Goal: Task Accomplishment & Management: Manage account settings

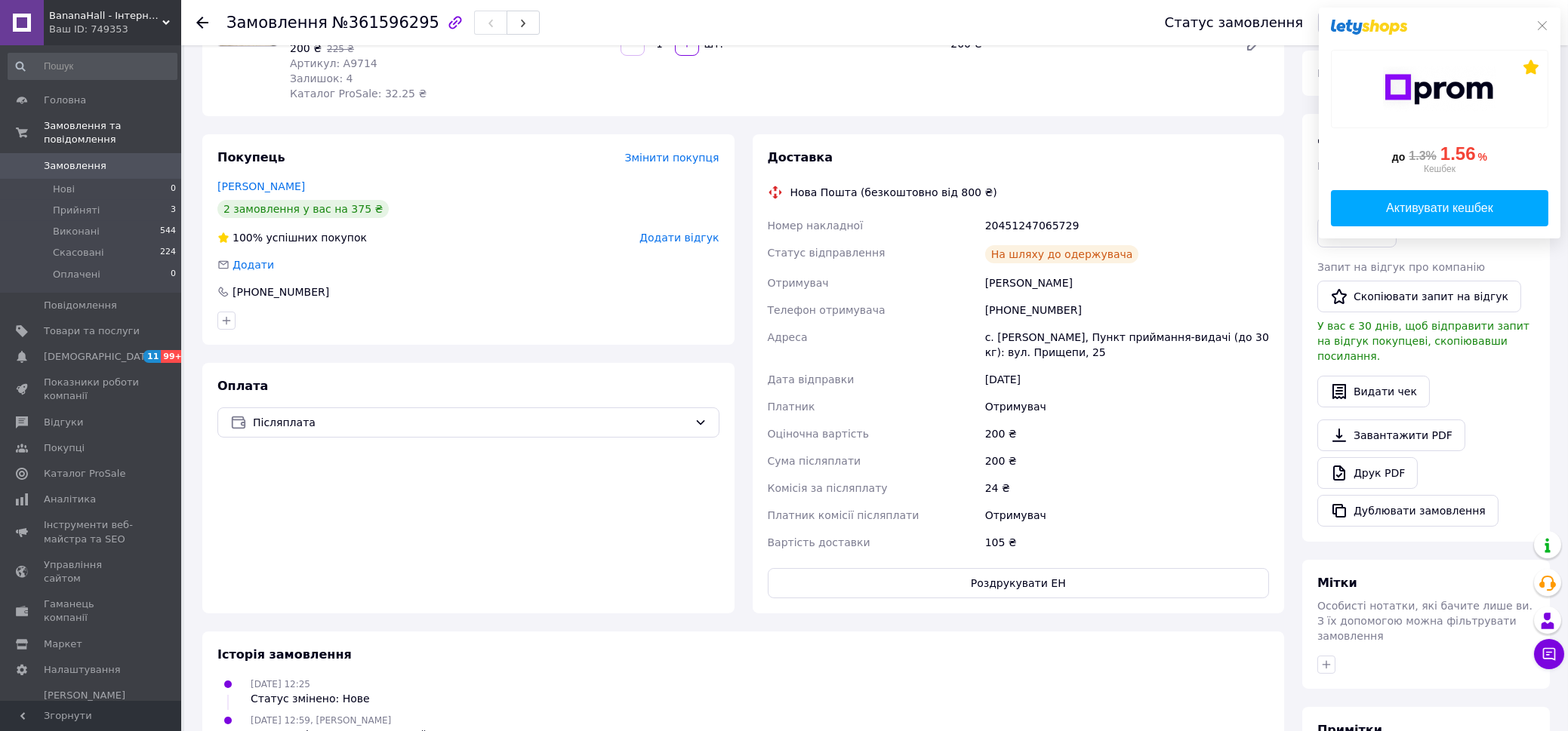
scroll to position [188, 0]
click at [85, 203] on span "Прийняті" at bounding box center [76, 210] width 47 height 13
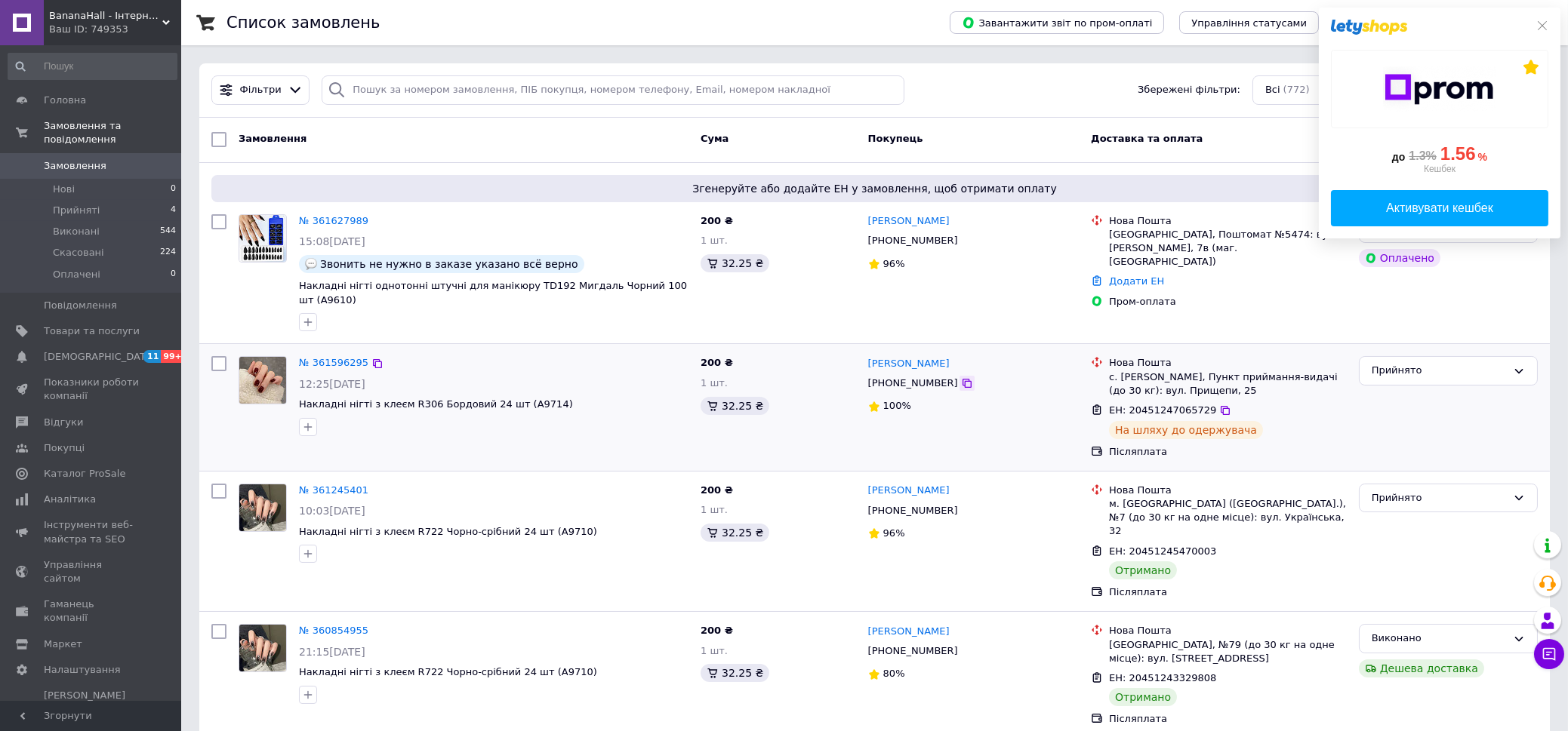
click at [963, 379] on icon at bounding box center [967, 383] width 9 height 9
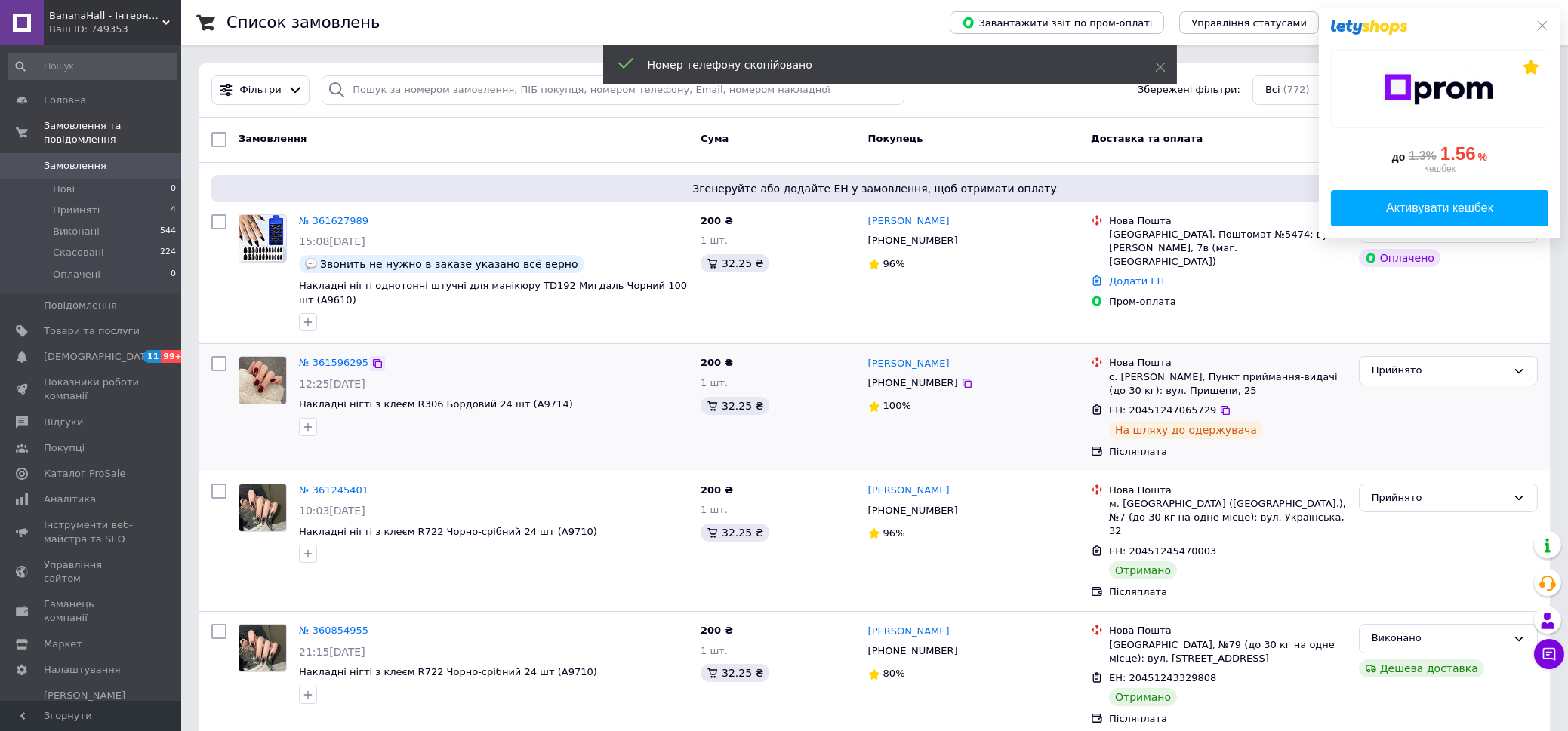
click at [373, 359] on icon at bounding box center [377, 363] width 9 height 9
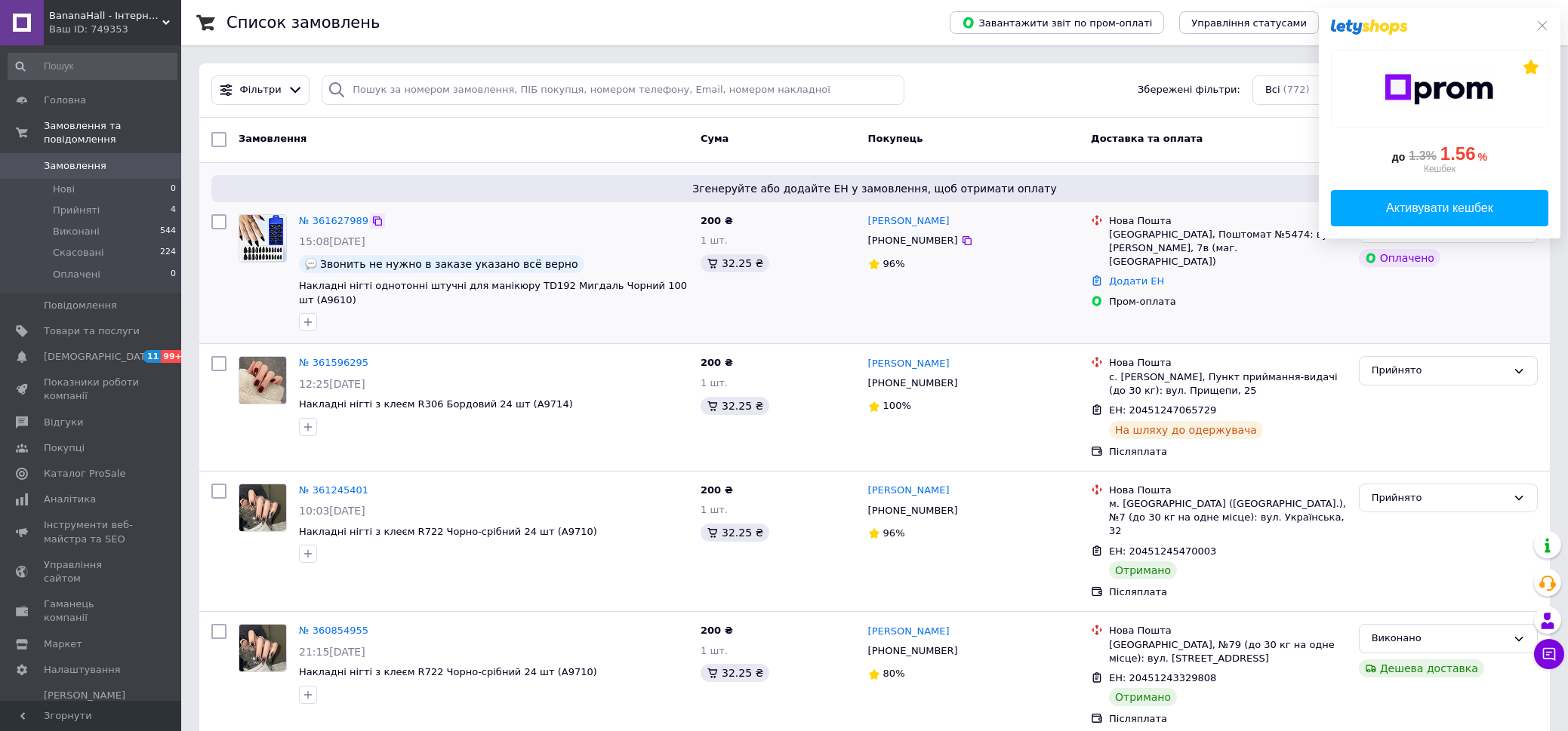
click at [371, 226] on icon at bounding box center [377, 221] width 12 height 12
click at [373, 359] on icon at bounding box center [377, 363] width 9 height 9
click at [371, 224] on icon at bounding box center [377, 221] width 12 height 12
click at [961, 242] on icon at bounding box center [967, 240] width 12 height 12
drag, startPoint x: 1135, startPoint y: 249, endPoint x: 1108, endPoint y: 236, distance: 30.0
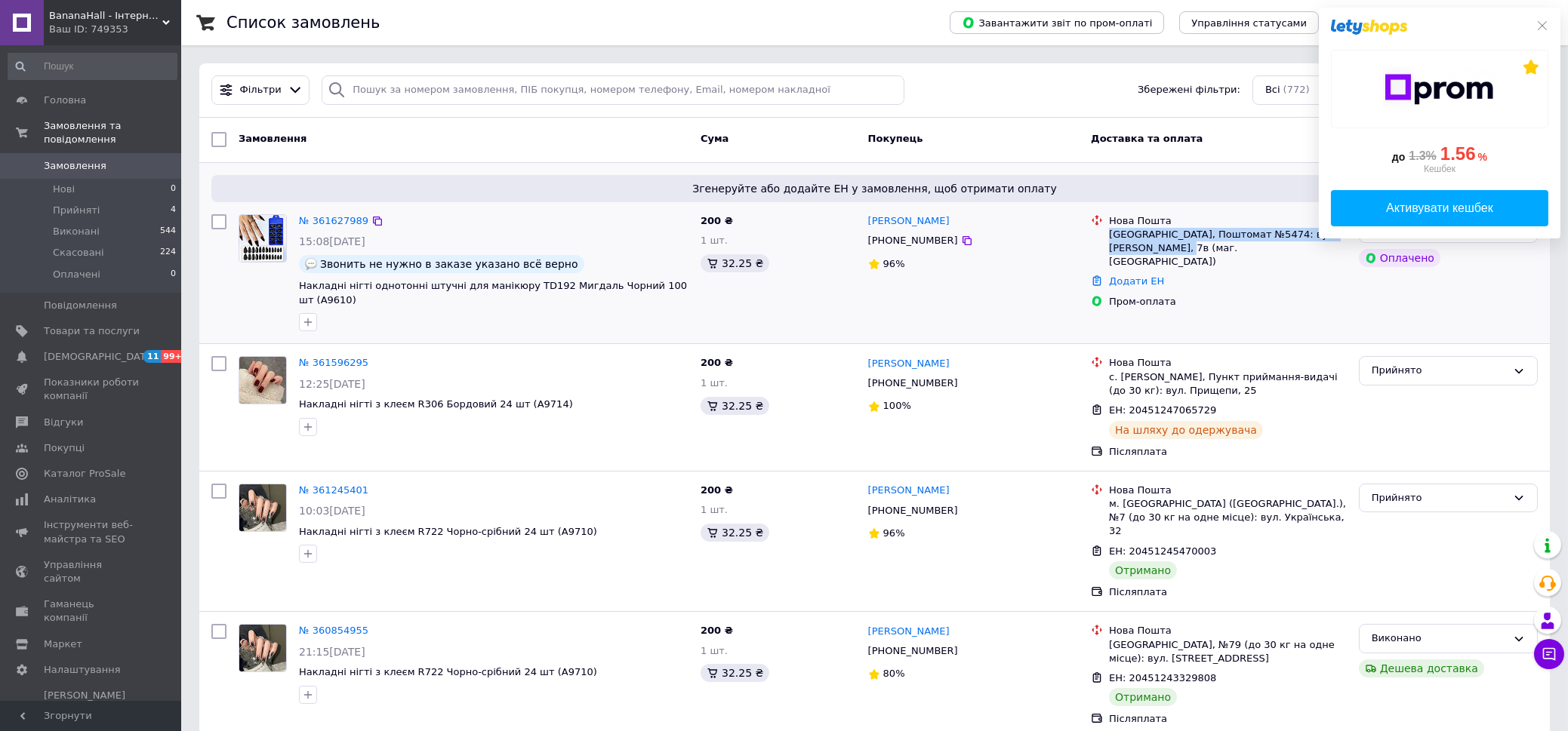
click at [1109, 236] on div "[GEOGRAPHIC_DATA], Поштомат №5474: вул. [PERSON_NAME], 7в (маг. [GEOGRAPHIC_DAT…" at bounding box center [1228, 249] width 238 height 41
copy div "[GEOGRAPHIC_DATA], Поштомат №5474: вул. [PERSON_NAME], 7в (маг. [GEOGRAPHIC_DAT…"
click at [371, 221] on icon at bounding box center [377, 221] width 12 height 12
click at [320, 215] on link "№ 361627989" at bounding box center [334, 221] width 69 height 12
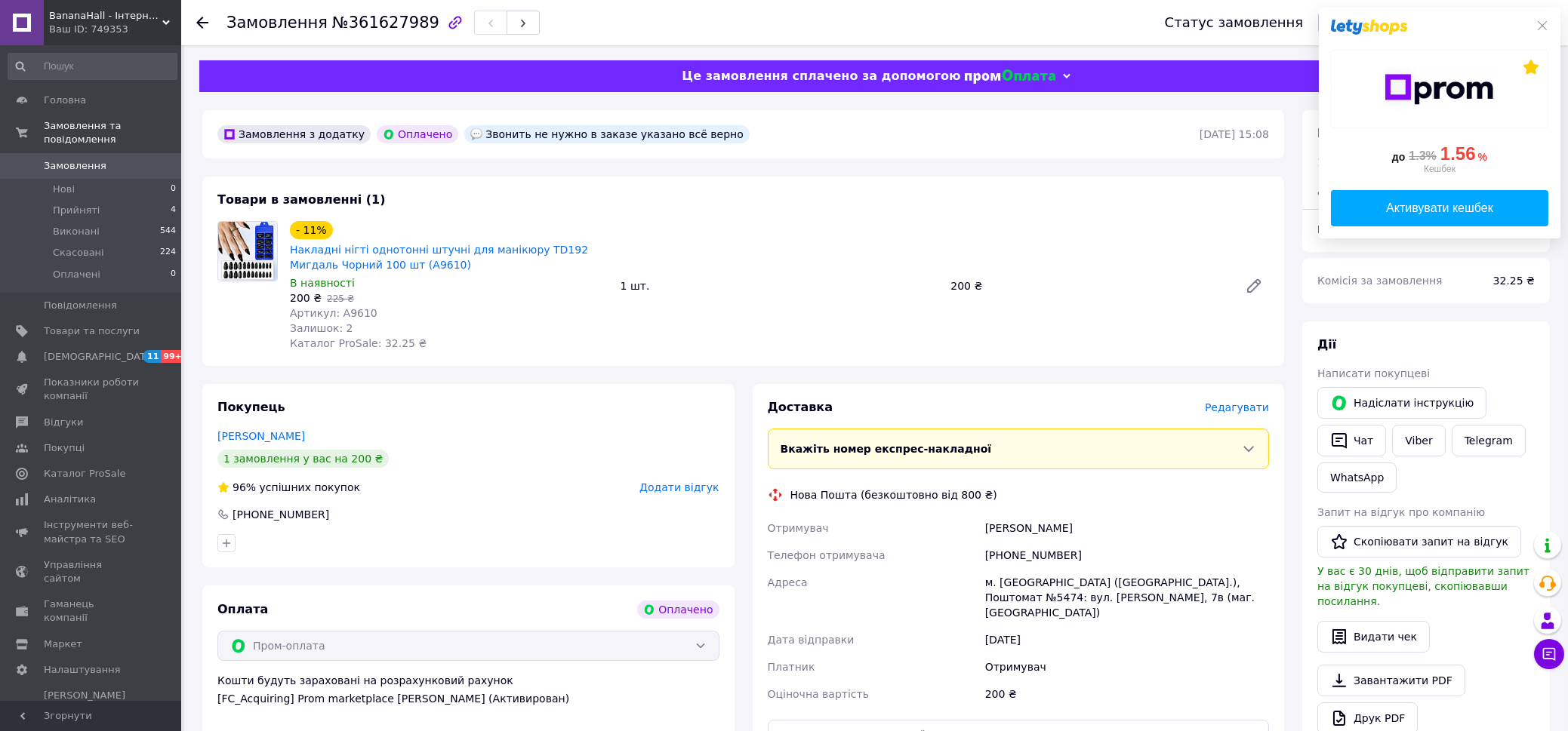
click at [390, 20] on span "№361627989" at bounding box center [385, 22] width 107 height 18
click at [348, 316] on span "Артикул: A9610" at bounding box center [334, 313] width 87 height 12
copy span "A9610"
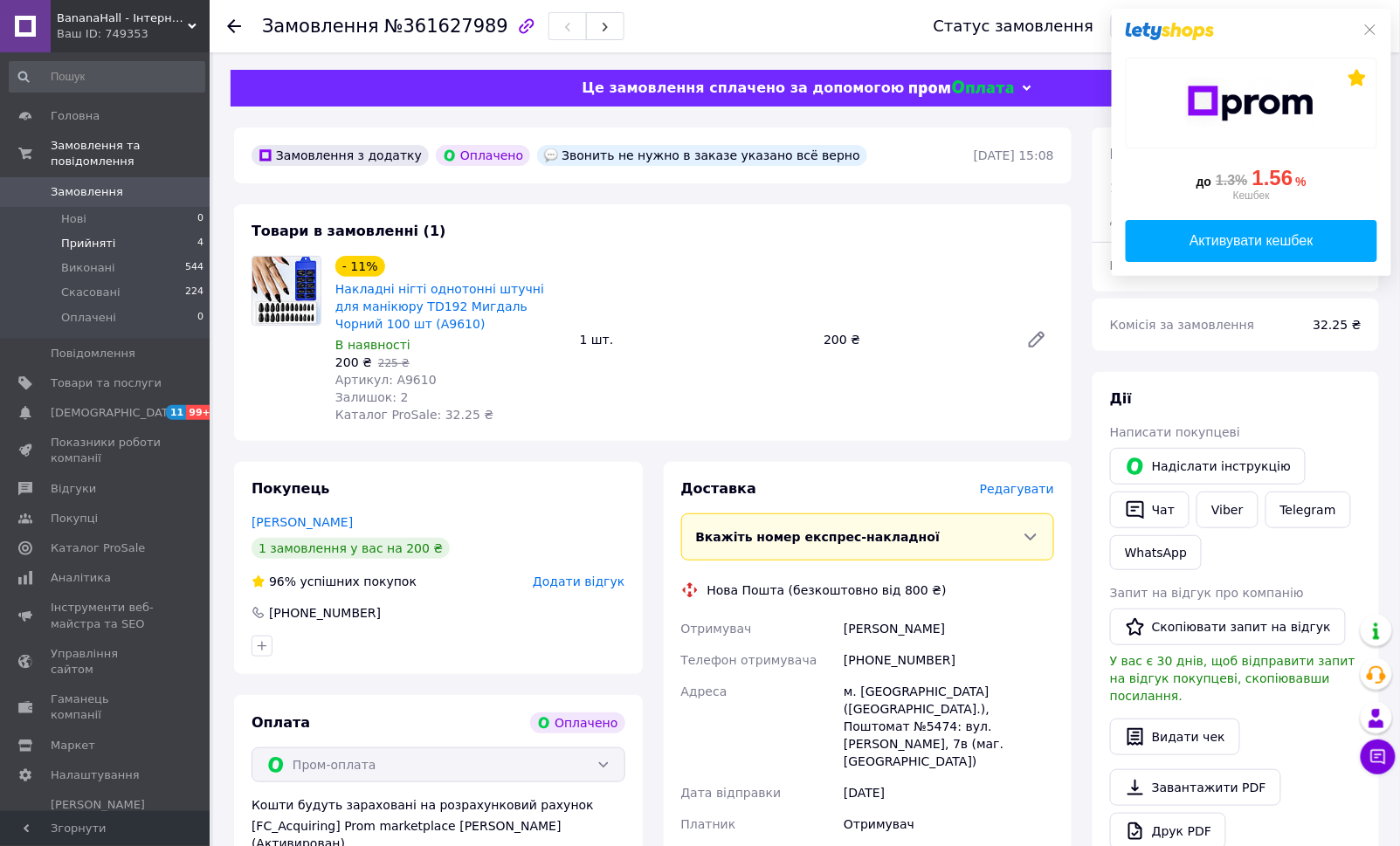
click at [89, 235] on span "Прийняті" at bounding box center [88, 243] width 54 height 15
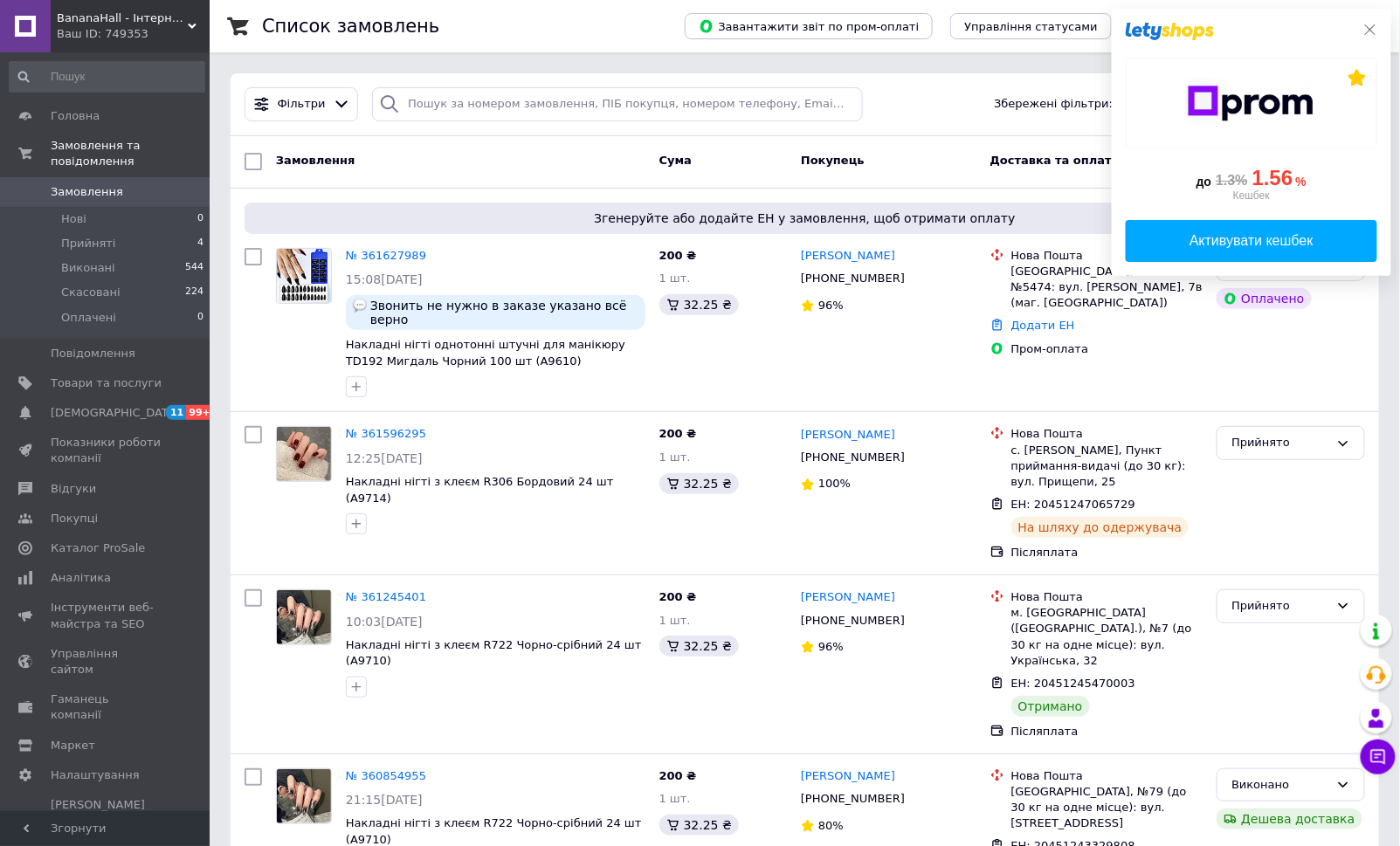
click at [1371, 30] on icon at bounding box center [1370, 30] width 10 height 10
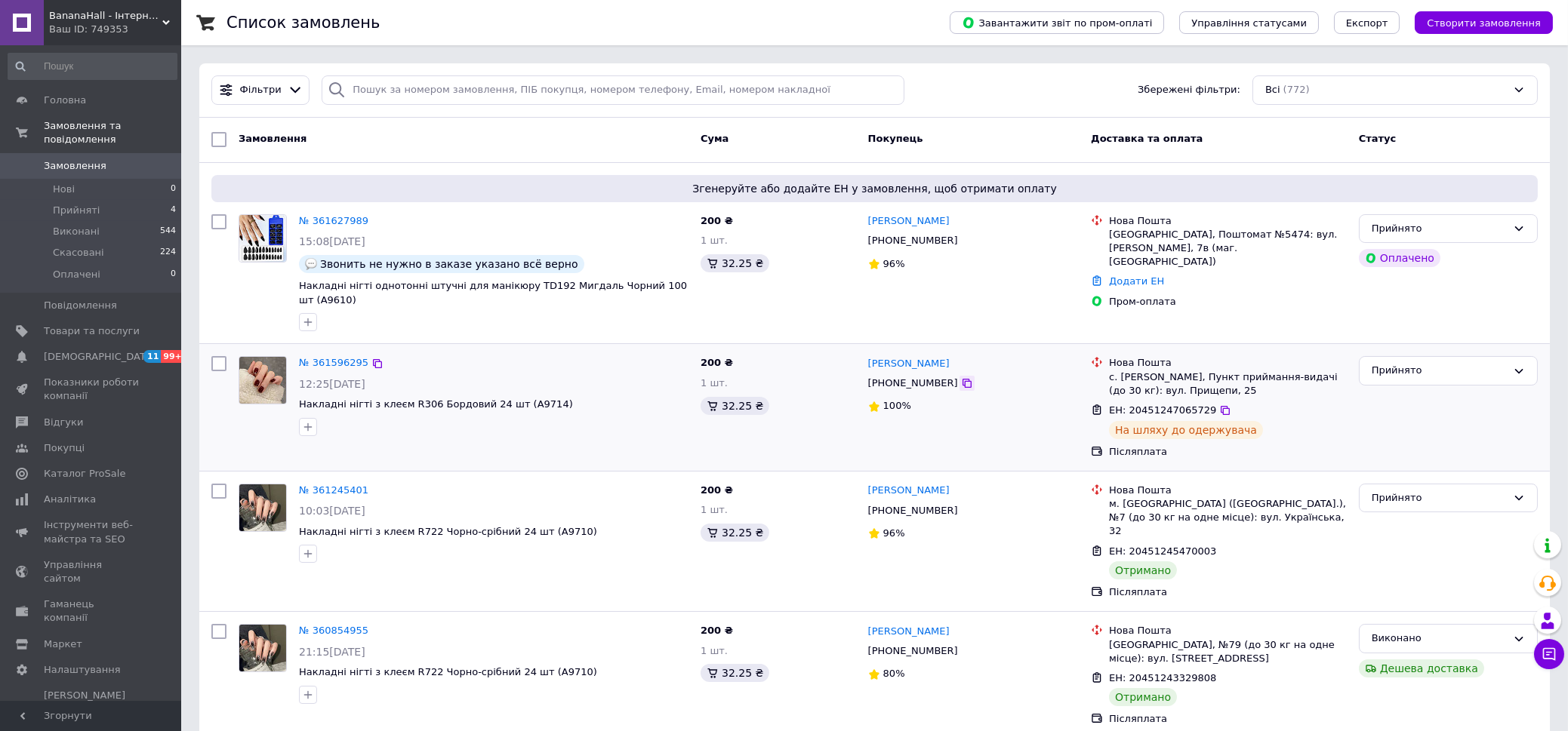
click at [963, 379] on icon at bounding box center [967, 383] width 9 height 9
drag, startPoint x: 956, startPoint y: 348, endPoint x: 865, endPoint y: 346, distance: 91.0
click at [865, 350] on div "[PERSON_NAME] [PHONE_NUMBER] 100%" at bounding box center [973, 407] width 222 height 114
copy link "[PERSON_NAME]"
click at [1219, 404] on icon at bounding box center [1225, 410] width 12 height 12
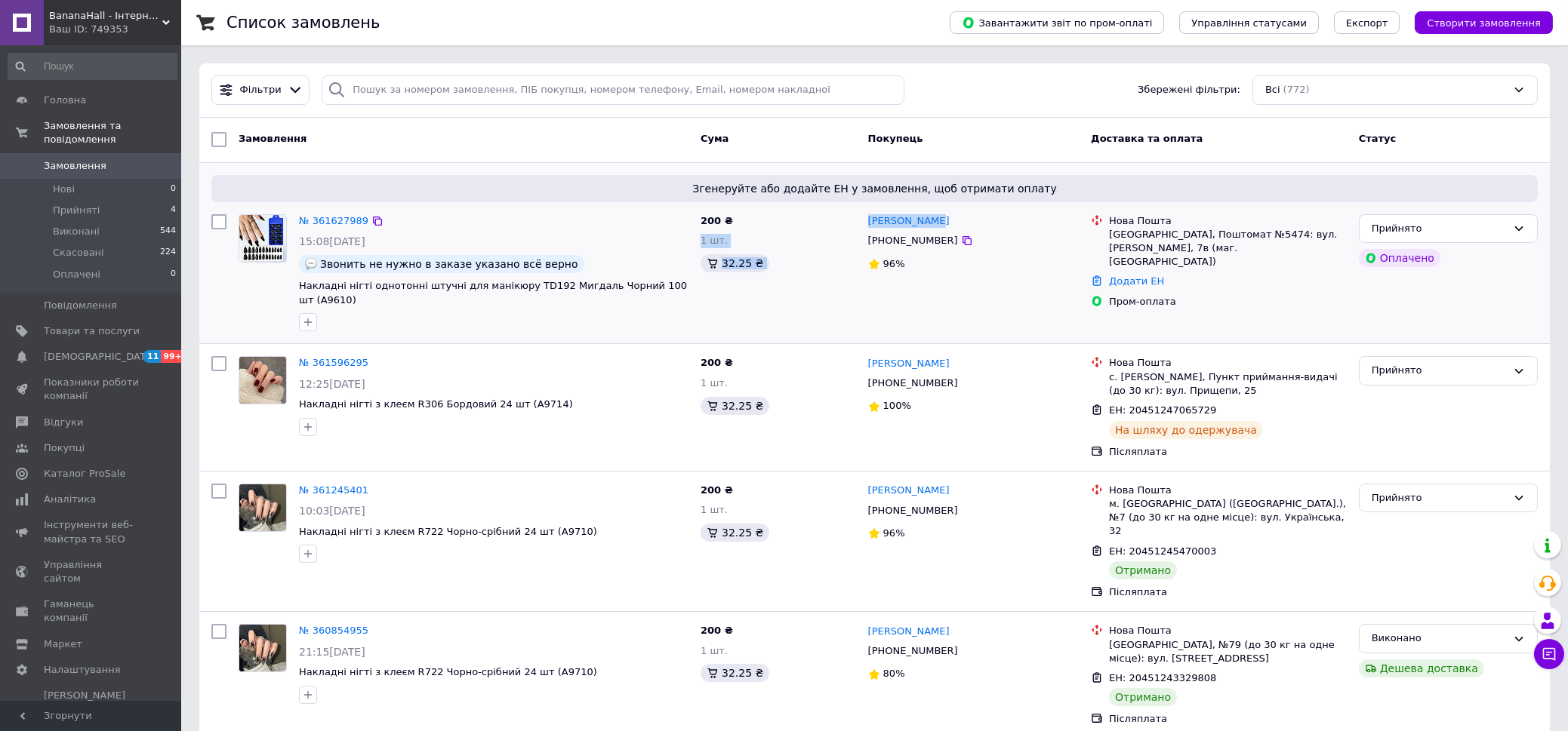
drag, startPoint x: 942, startPoint y: 217, endPoint x: 858, endPoint y: 221, distance: 84.1
click at [858, 221] on div "№ 361627989 15:08[DATE] Звонить не нужно в заказе указано всё верно Накладні ні…" at bounding box center [874, 273] width 1338 height 130
copy div "200 ₴ 1 шт. 32.25 ₴ [PERSON_NAME]"
click at [992, 221] on div "[PERSON_NAME]" at bounding box center [973, 221] width 213 height 17
drag, startPoint x: 946, startPoint y: 219, endPoint x: 869, endPoint y: 219, distance: 77.0
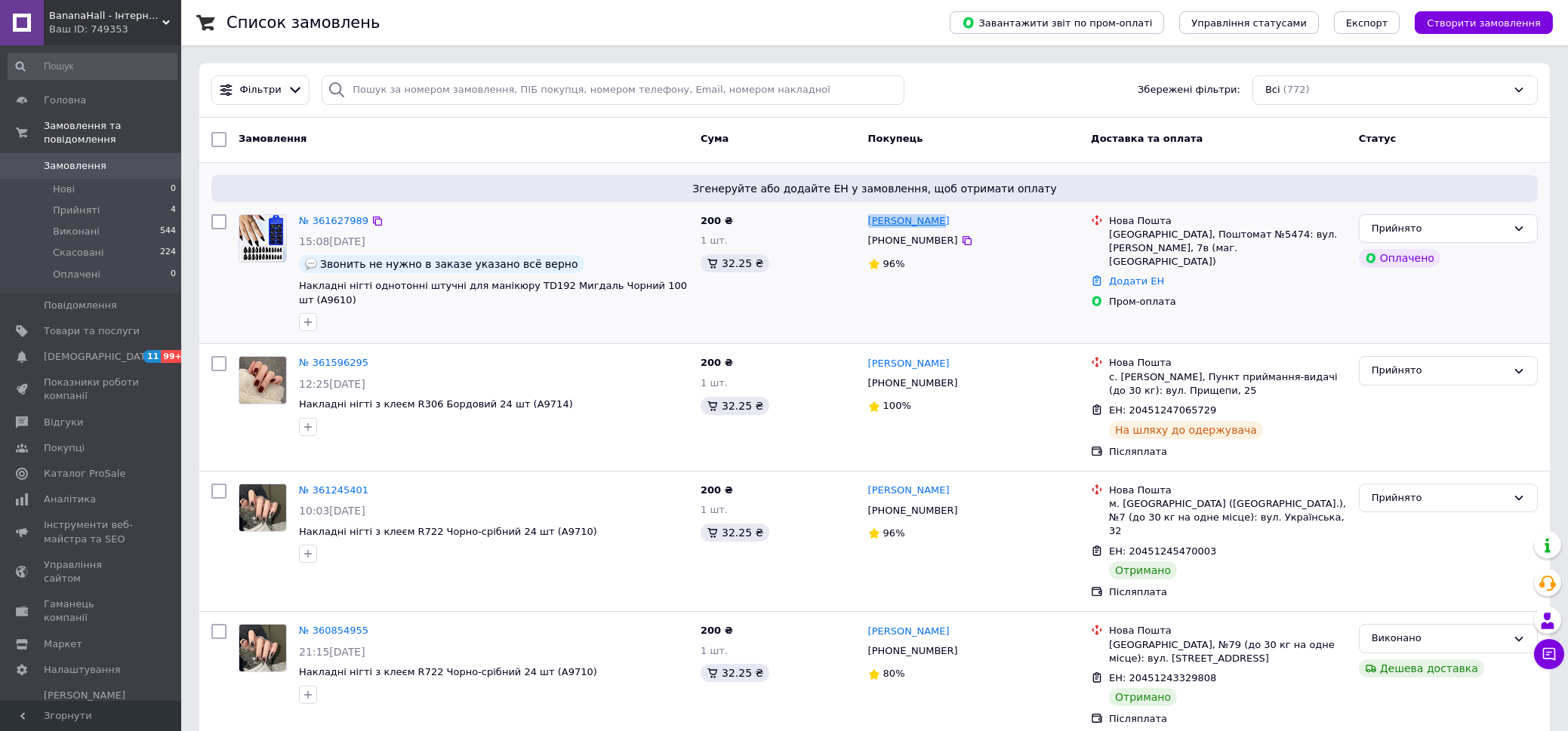
click at [869, 219] on div "[PERSON_NAME]" at bounding box center [973, 221] width 213 height 17
copy link "[PERSON_NAME]"
drag, startPoint x: 946, startPoint y: 239, endPoint x: 937, endPoint y: 221, distance: 20.1
click at [961, 239] on icon at bounding box center [967, 240] width 12 height 12
